Goal: Task Accomplishment & Management: Manage account settings

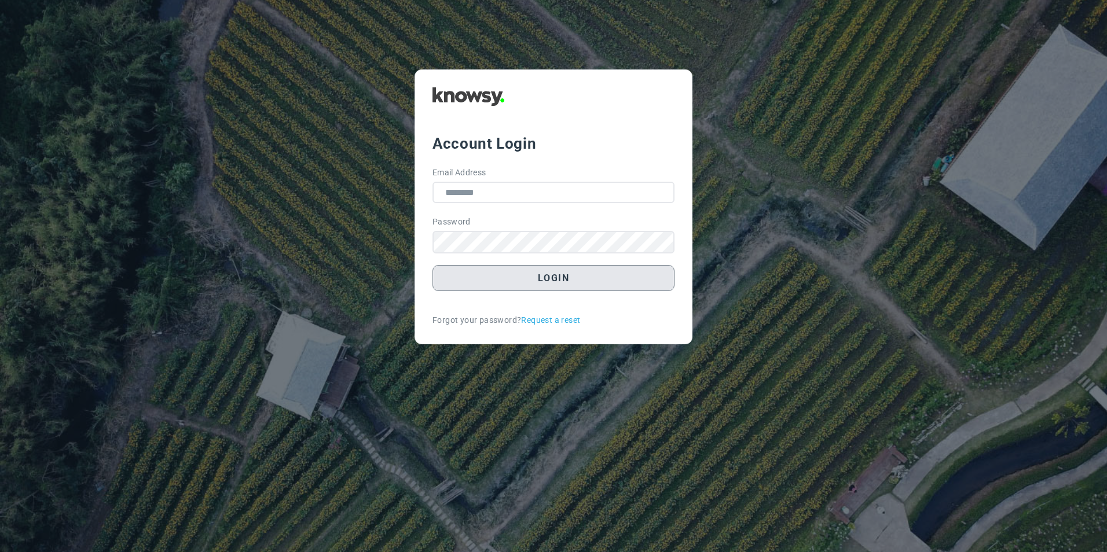
type input "**********"
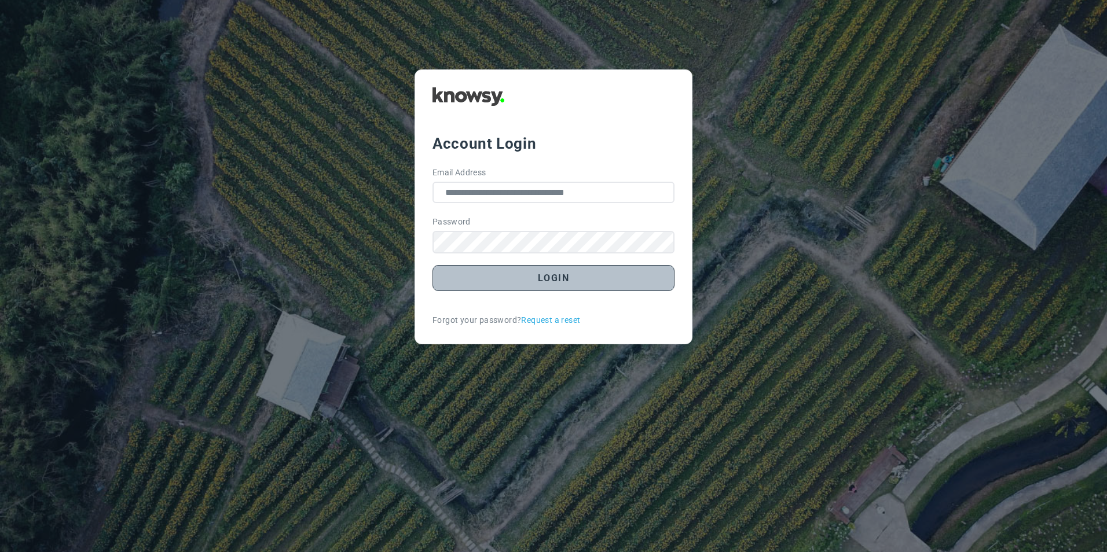
click at [553, 274] on button "Login" at bounding box center [553, 278] width 242 height 26
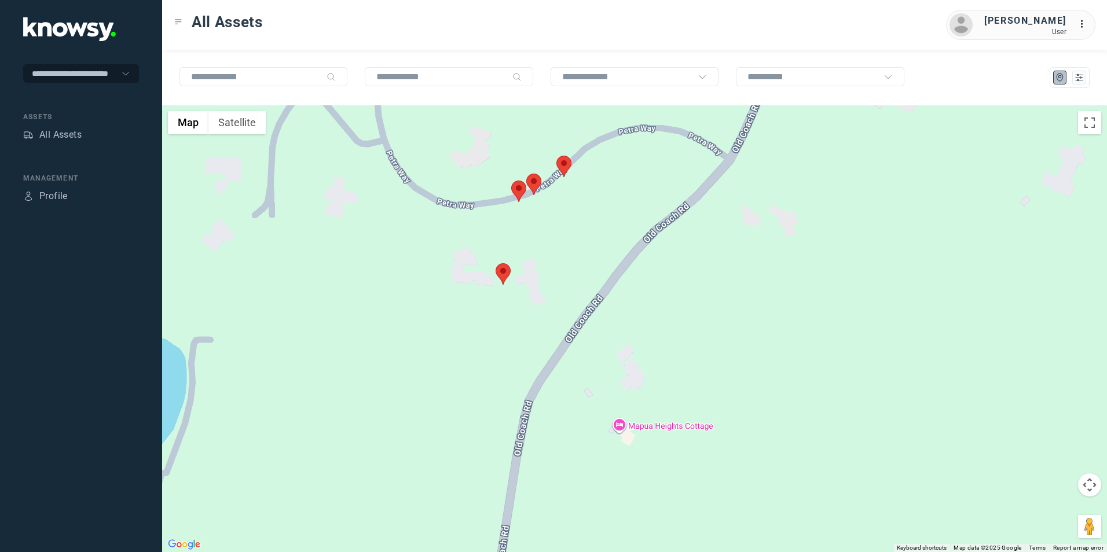
click at [506, 281] on img at bounding box center [503, 273] width 15 height 21
click at [524, 205] on button "Close" at bounding box center [526, 202] width 28 height 28
